Goal: Obtain resource: Obtain resource

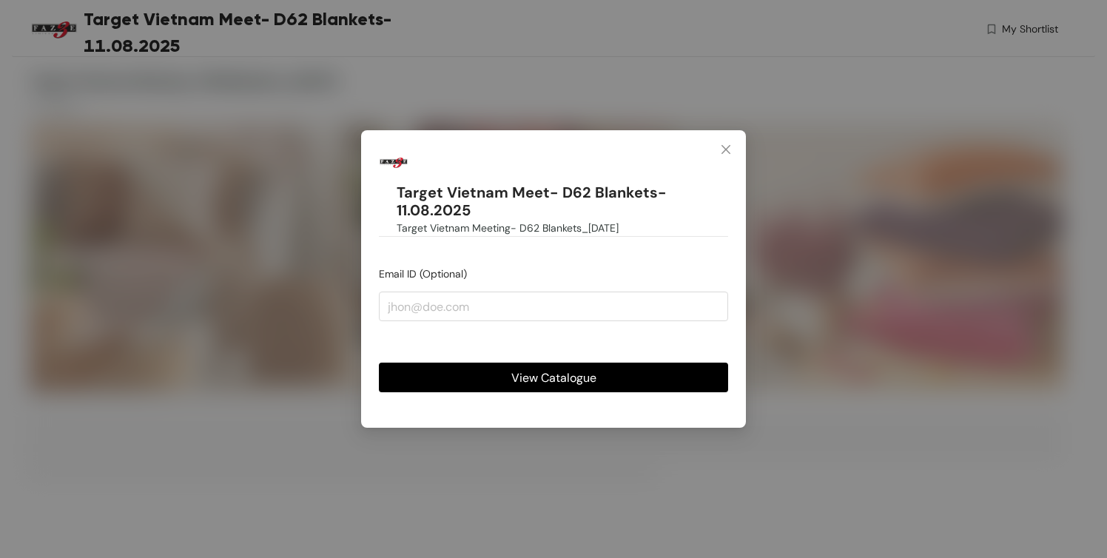
click at [644, 365] on button "View Catalogue" at bounding box center [553, 377] width 349 height 30
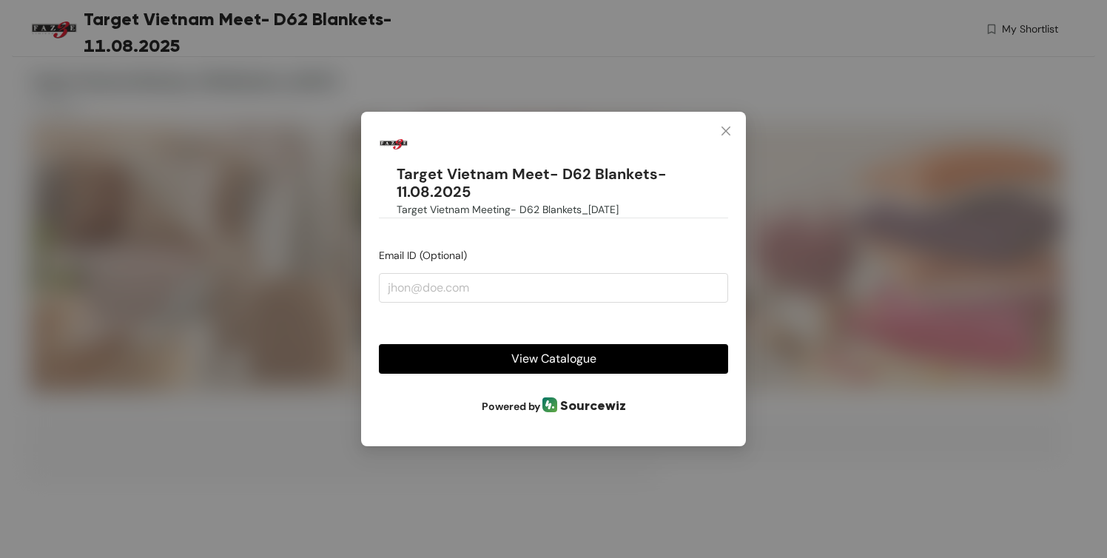
click at [515, 349] on span "View Catalogue" at bounding box center [553, 358] width 85 height 18
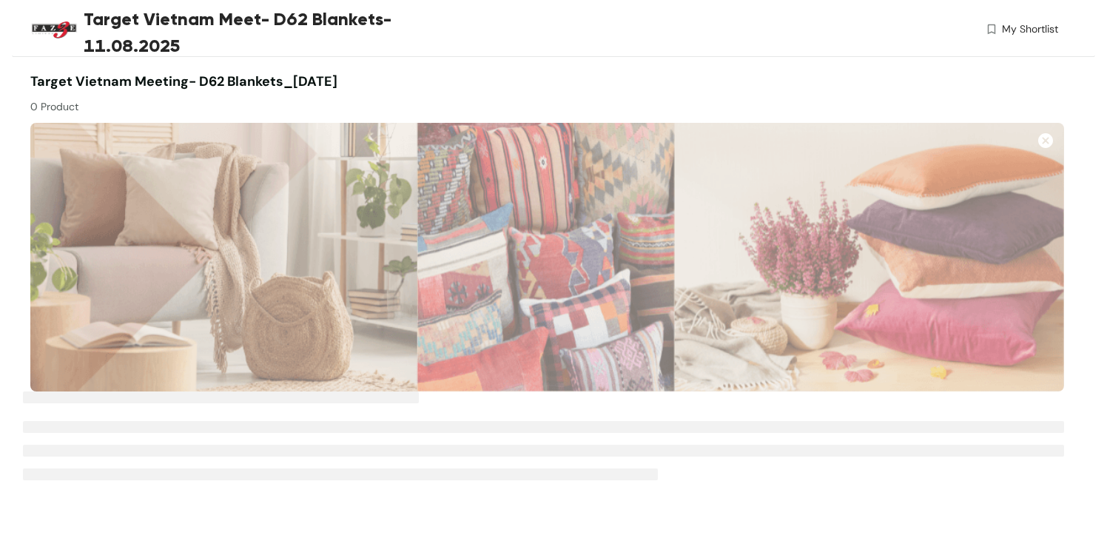
click at [613, 99] on div at bounding box center [805, 93] width 517 height 43
